Goal: Task Accomplishment & Management: Use online tool/utility

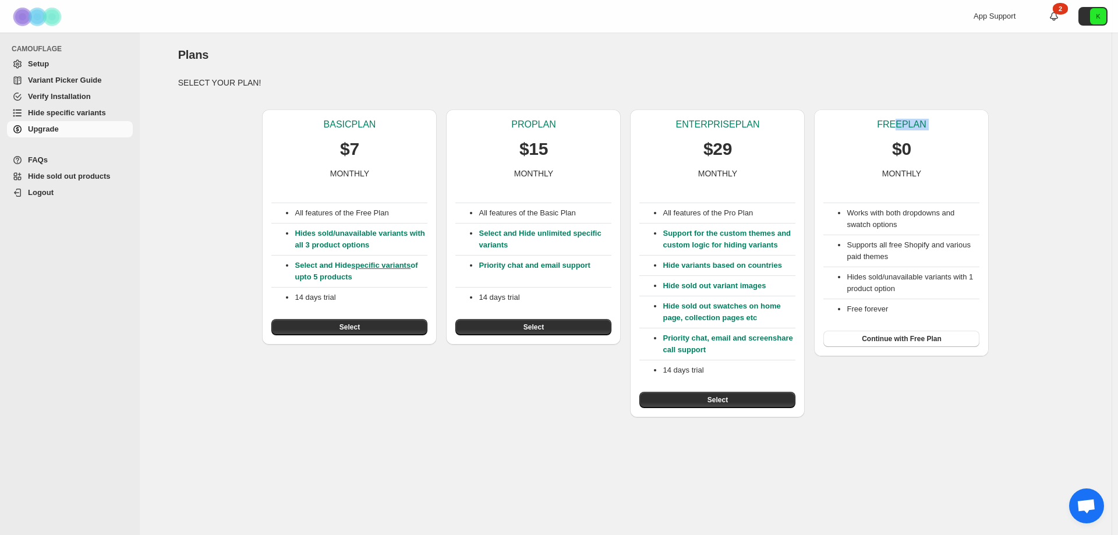
click at [892, 133] on div "FREE PLAN $0 MONTHLY" at bounding box center [901, 149] width 156 height 61
click at [871, 125] on div "FREE PLAN $0 MONTHLY" at bounding box center [901, 149] width 156 height 61
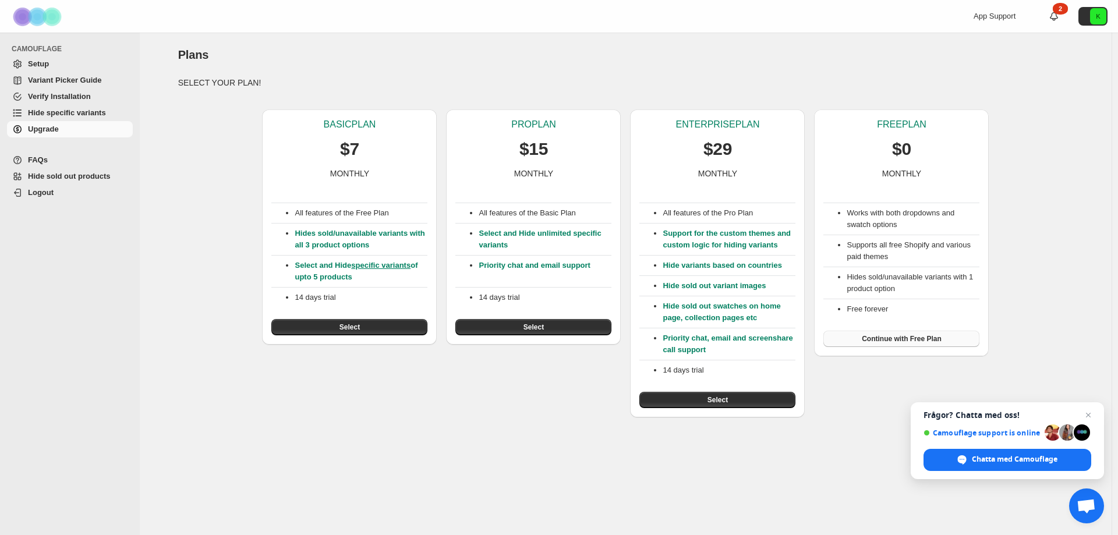
click at [902, 341] on span "Continue with Free Plan" at bounding box center [901, 338] width 80 height 9
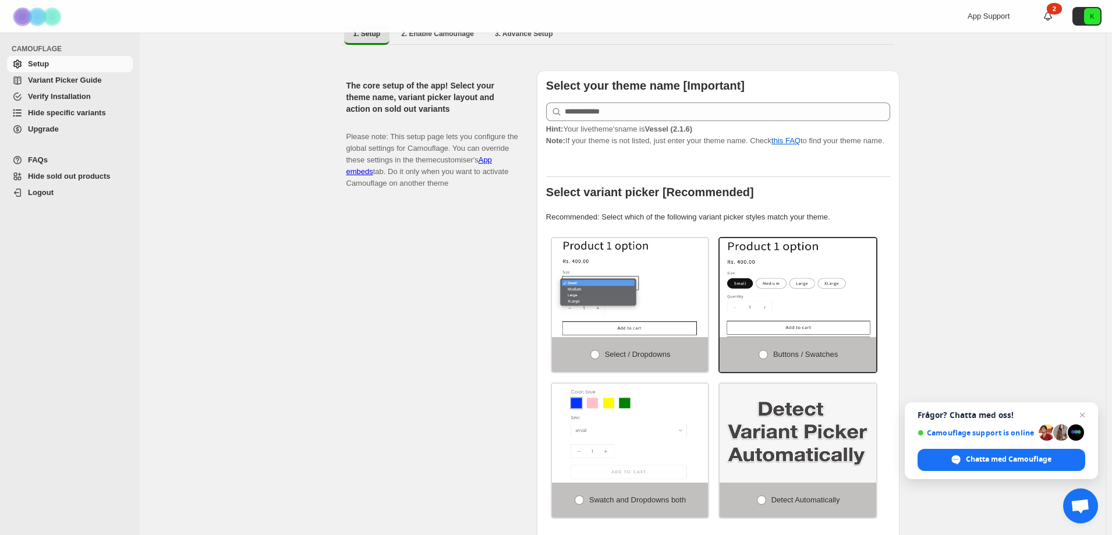
scroll to position [233, 0]
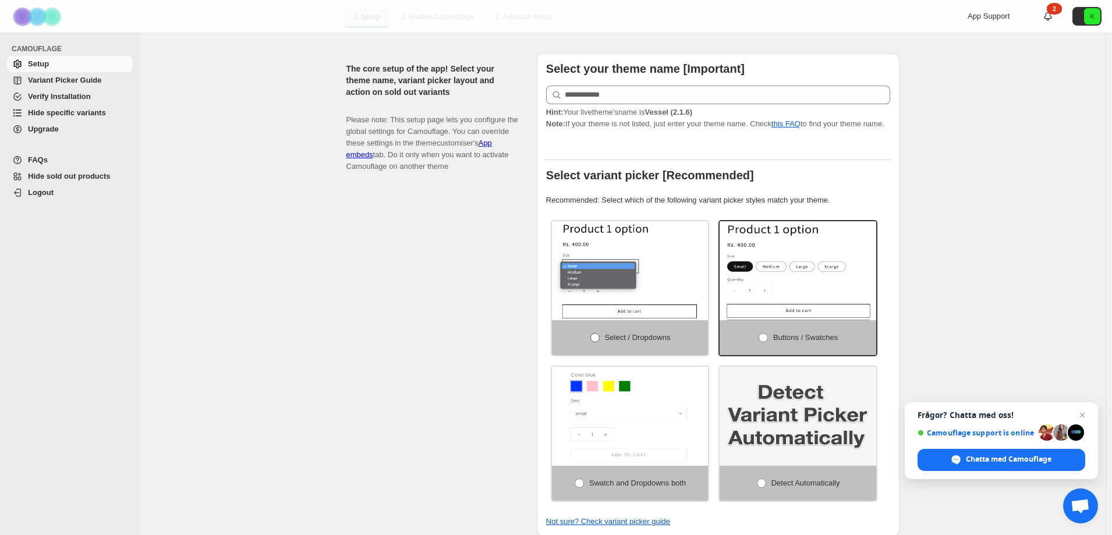
click at [618, 333] on span "Select / Dropdowns" at bounding box center [638, 337] width 66 height 9
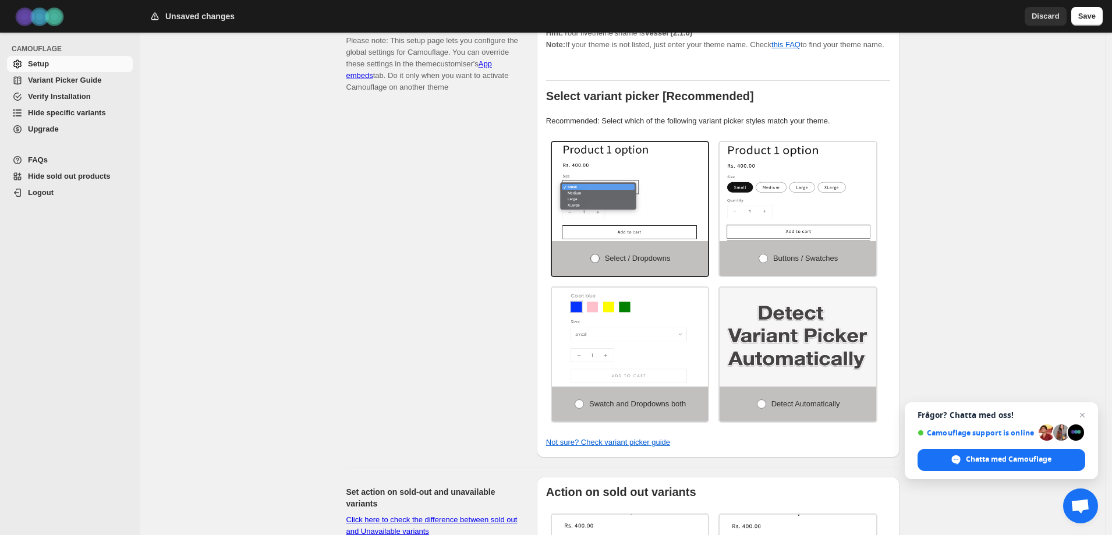
scroll to position [291, 0]
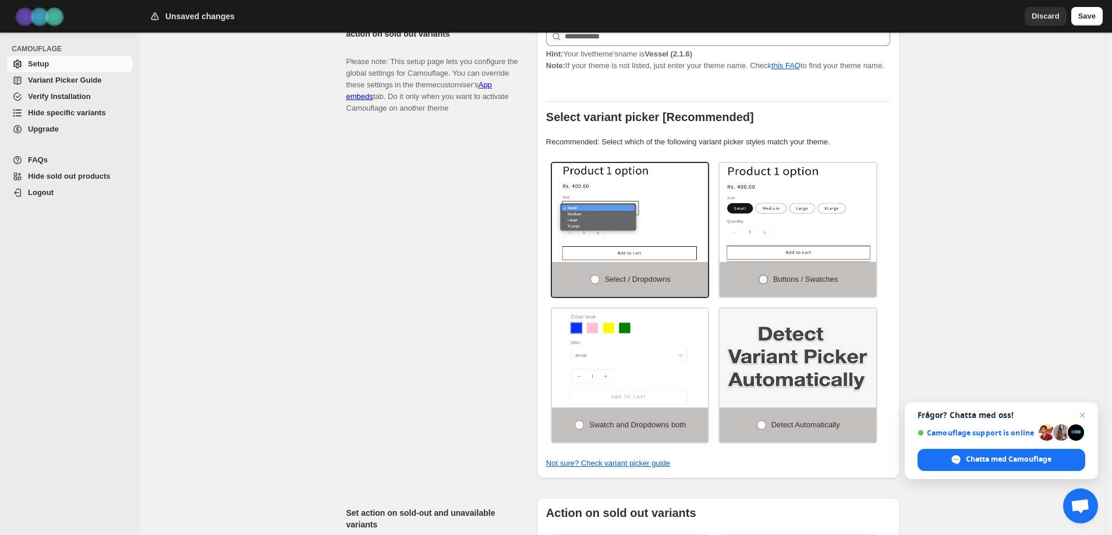
click at [783, 266] on label "Buttons / Swatches" at bounding box center [797, 279] width 157 height 35
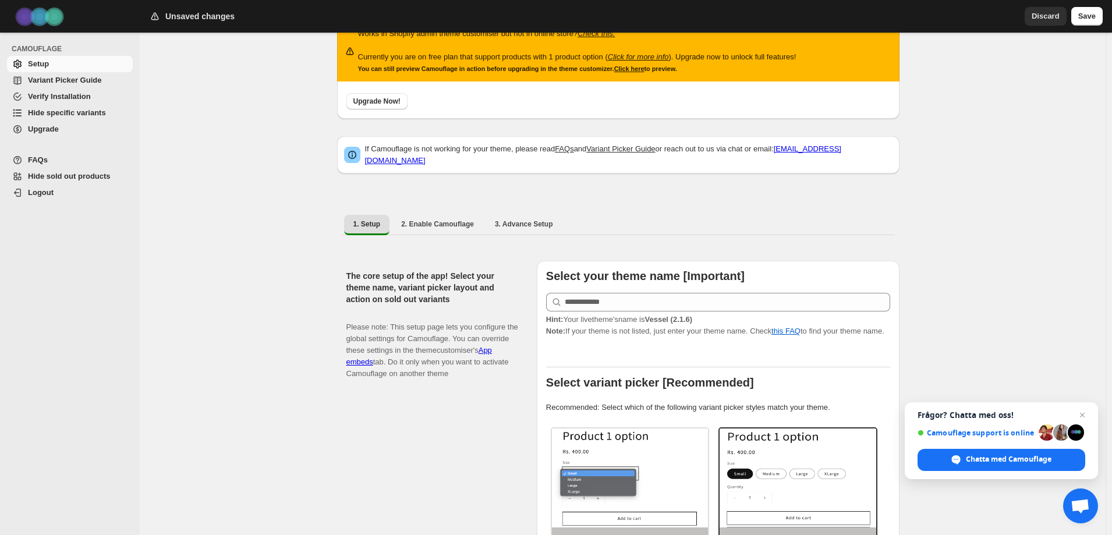
scroll to position [0, 0]
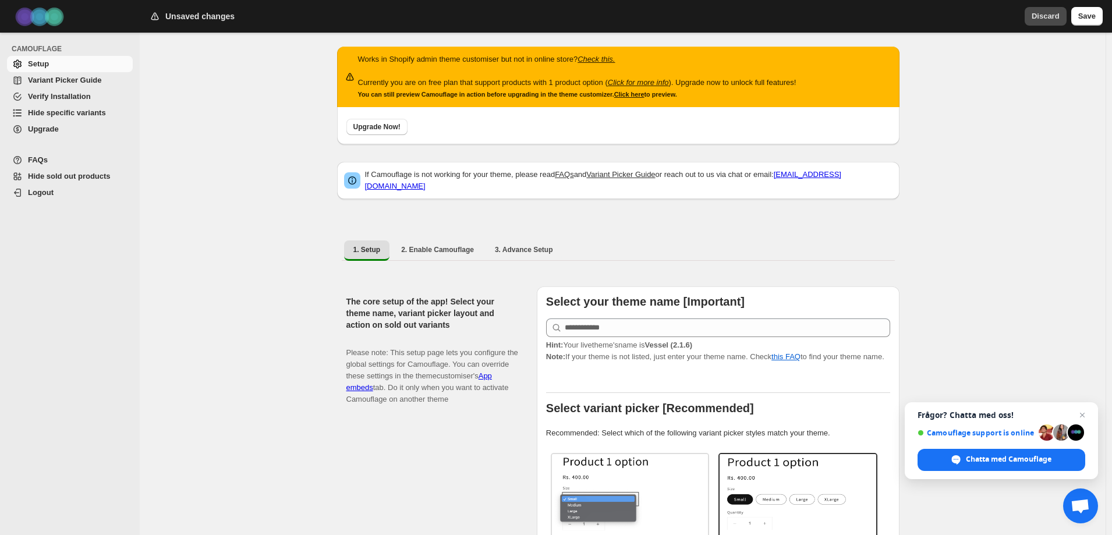
click at [1044, 20] on span "Discard" at bounding box center [1045, 16] width 28 height 12
